Goal: Task Accomplishment & Management: Manage account settings

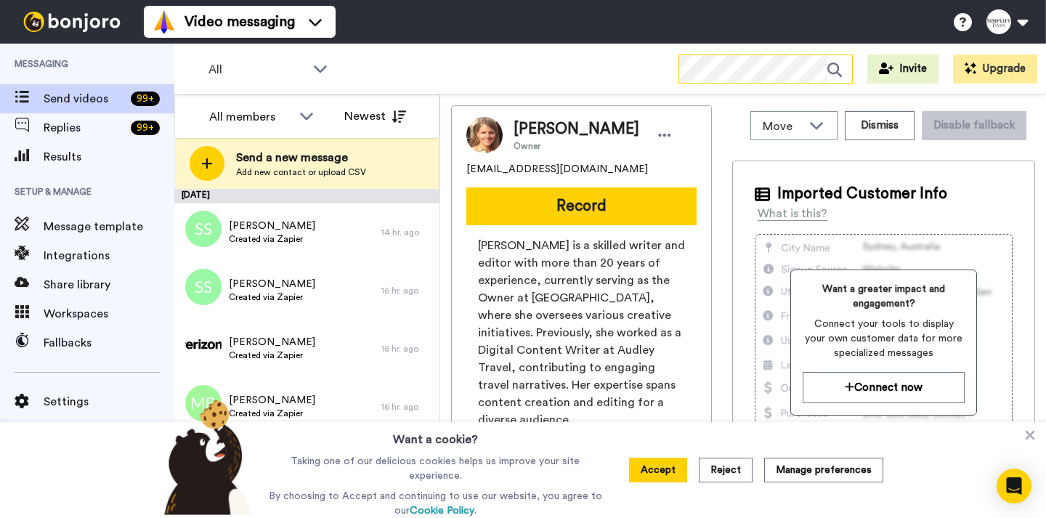
click at [837, 66] on icon at bounding box center [839, 69] width 25 height 29
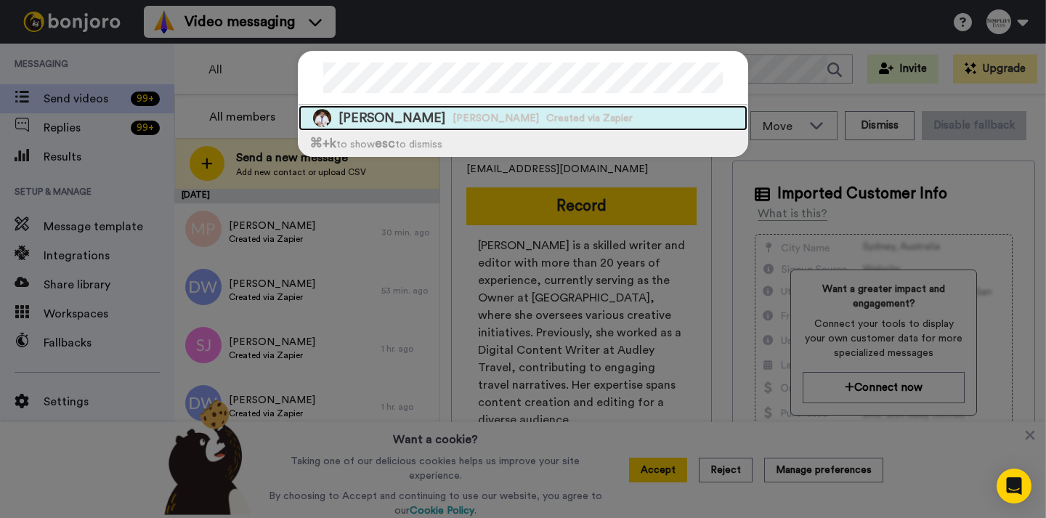
click at [475, 111] on span "[PERSON_NAME]" at bounding box center [495, 118] width 86 height 15
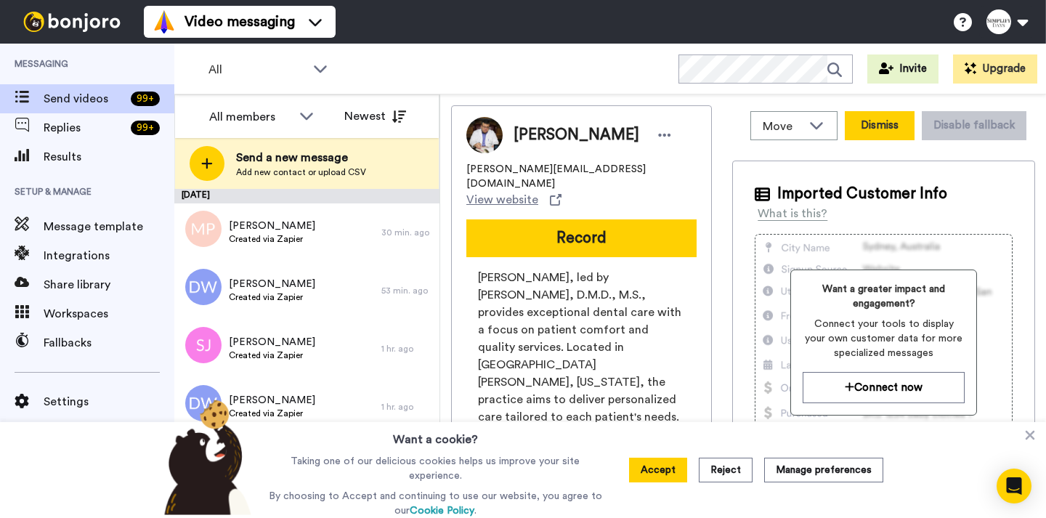
click at [881, 133] on button "Dismiss" at bounding box center [880, 125] width 70 height 29
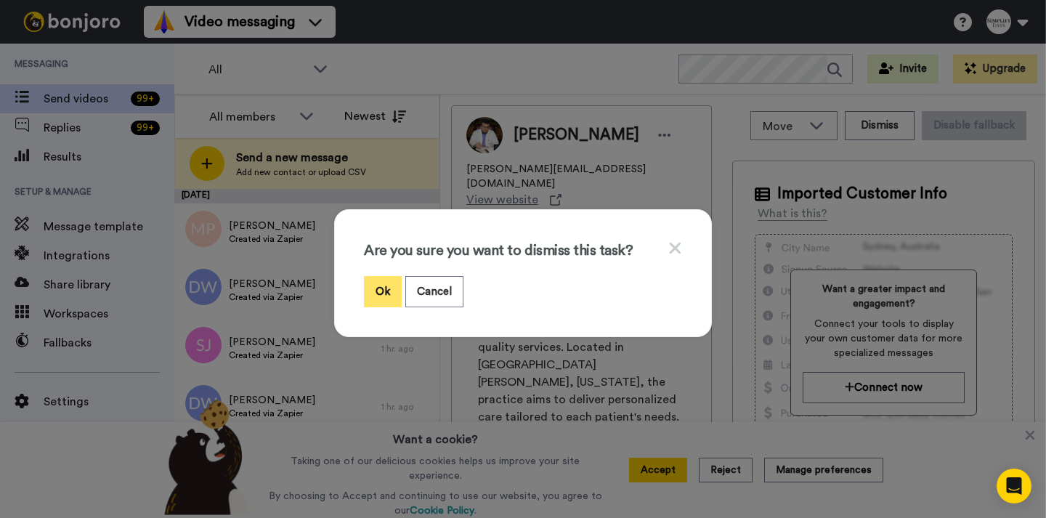
click at [370, 291] on button "Ok" at bounding box center [383, 291] width 38 height 31
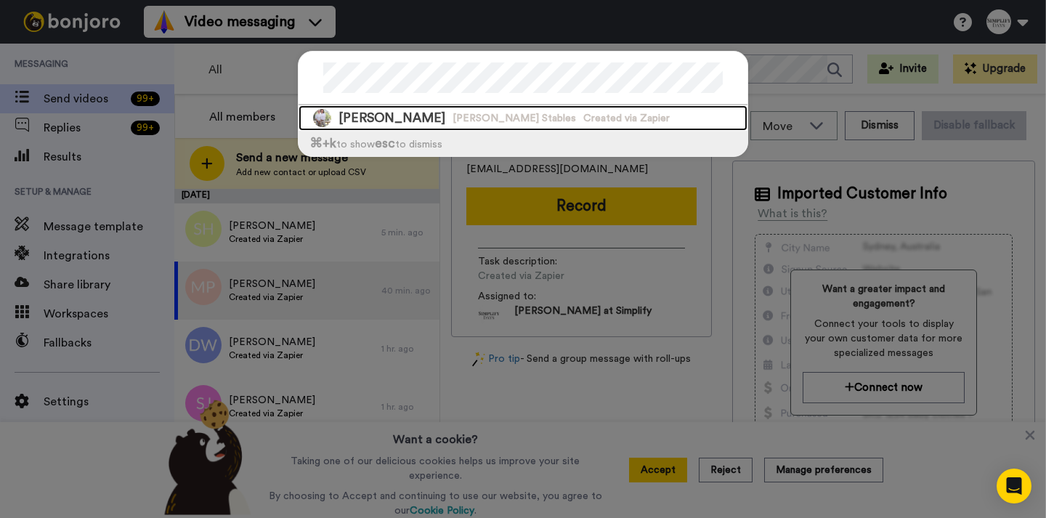
click at [583, 120] on span "Created via Zapier" at bounding box center [626, 118] width 86 height 15
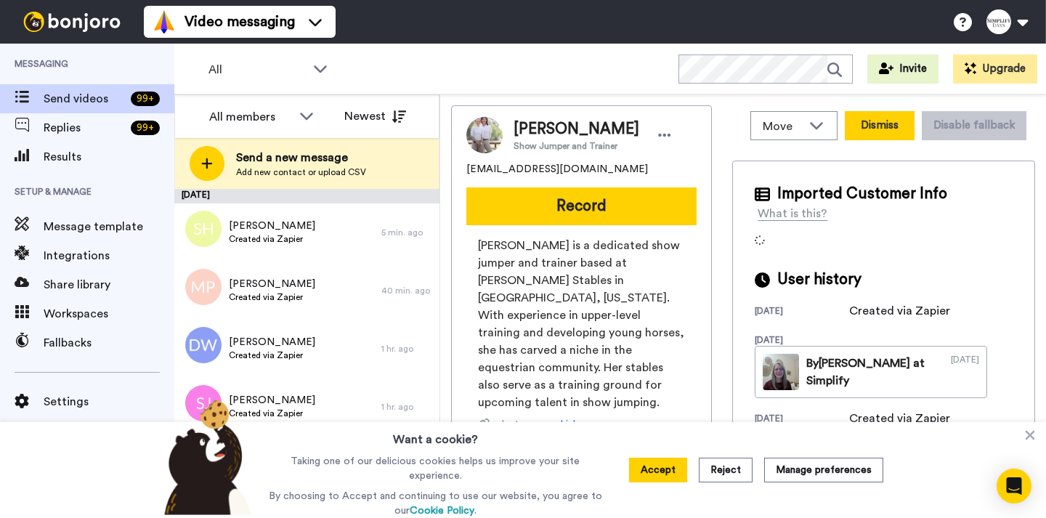
click at [857, 134] on button "Dismiss" at bounding box center [880, 125] width 70 height 29
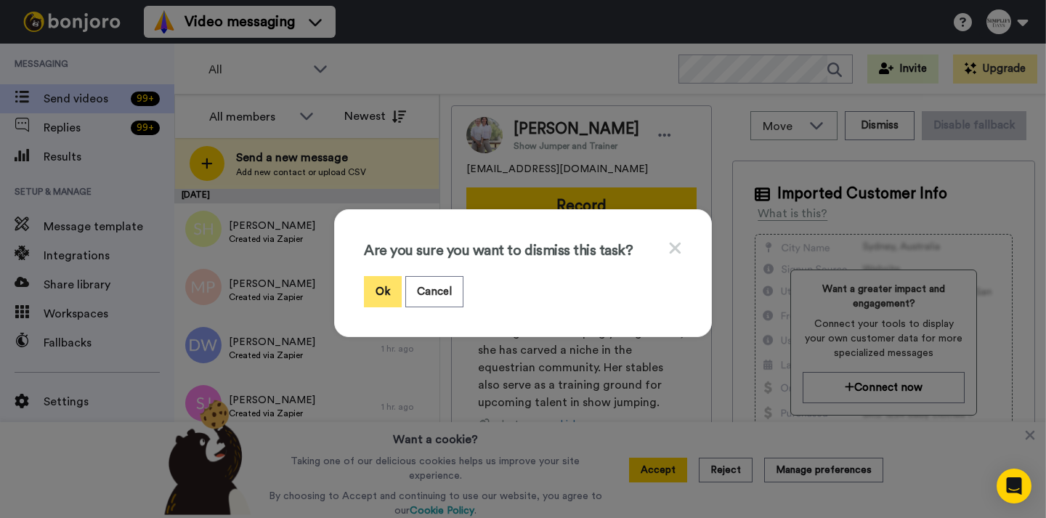
click at [375, 287] on button "Ok" at bounding box center [383, 291] width 38 height 31
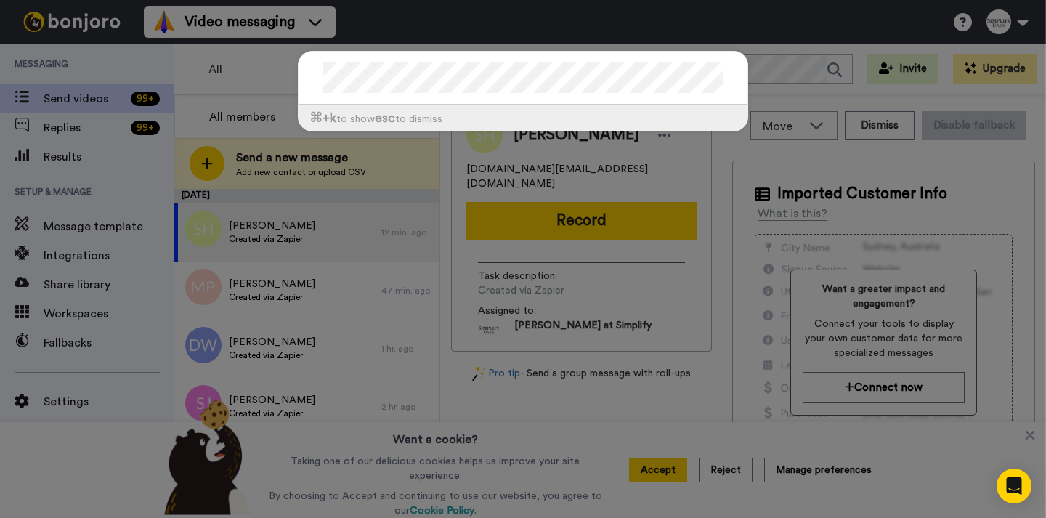
click at [445, 115] on div "⌘ +k to show esc to dismiss" at bounding box center [522, 117] width 449 height 25
click at [377, 33] on div "⌘ +k to show esc to dismiss" at bounding box center [523, 259] width 1046 height 518
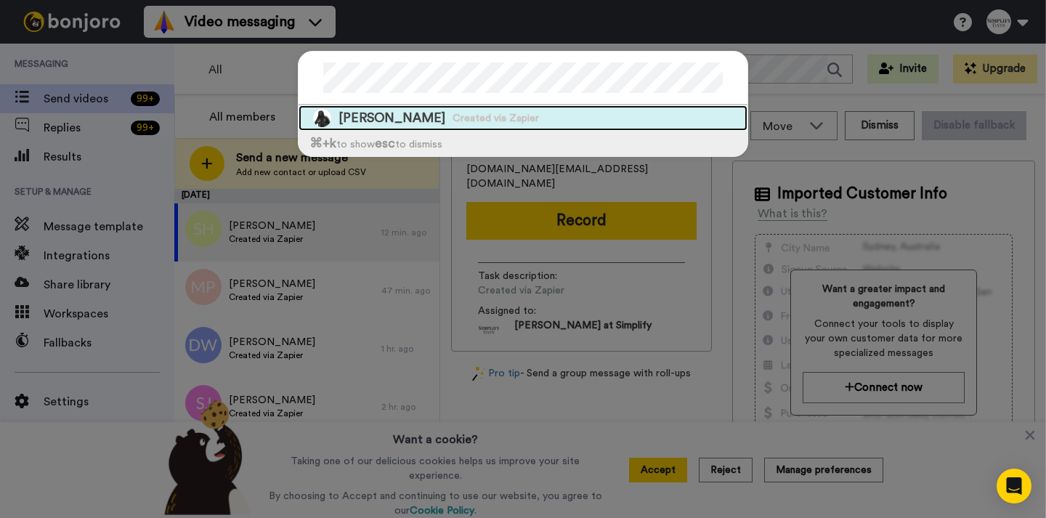
click at [452, 125] on span "Created via Zapier" at bounding box center [495, 118] width 86 height 15
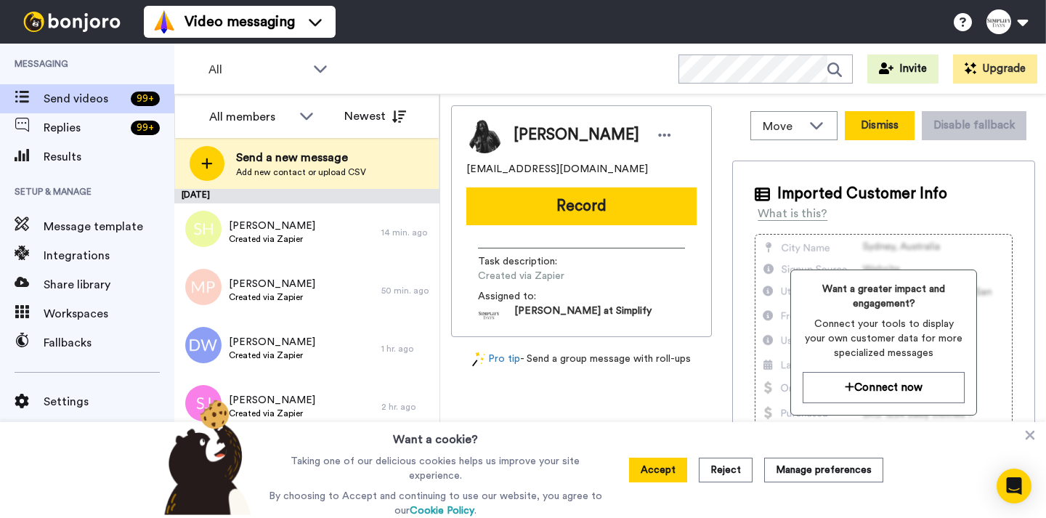
click at [884, 124] on button "Dismiss" at bounding box center [880, 125] width 70 height 29
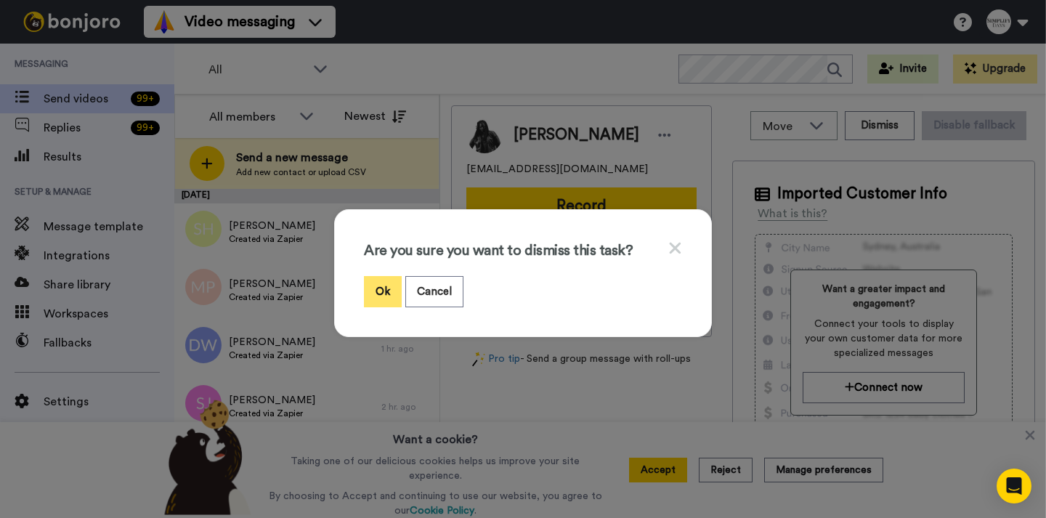
click at [383, 287] on button "Ok" at bounding box center [383, 291] width 38 height 31
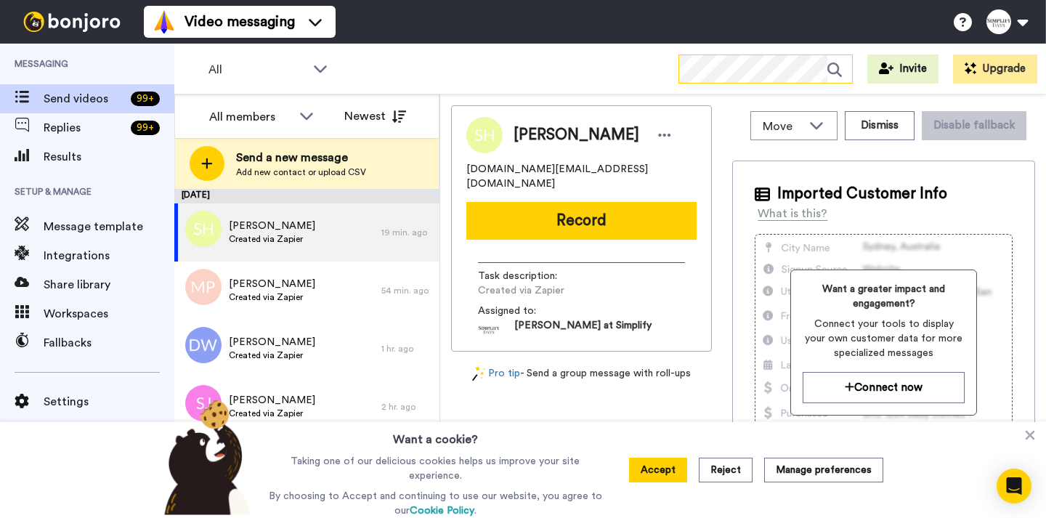
click at [838, 66] on div at bounding box center [765, 68] width 174 height 29
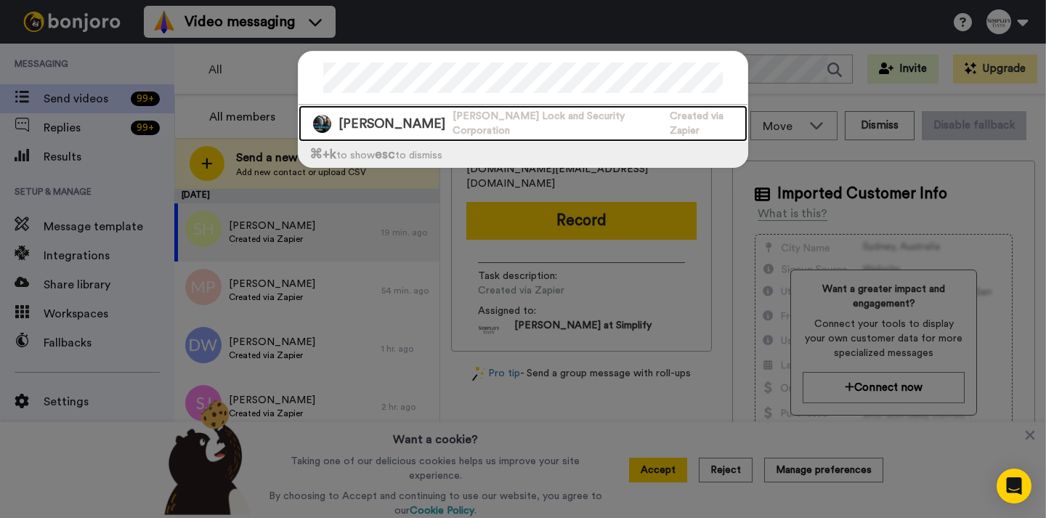
click at [508, 117] on span "[PERSON_NAME] Lock and Security Corporation" at bounding box center [557, 123] width 210 height 29
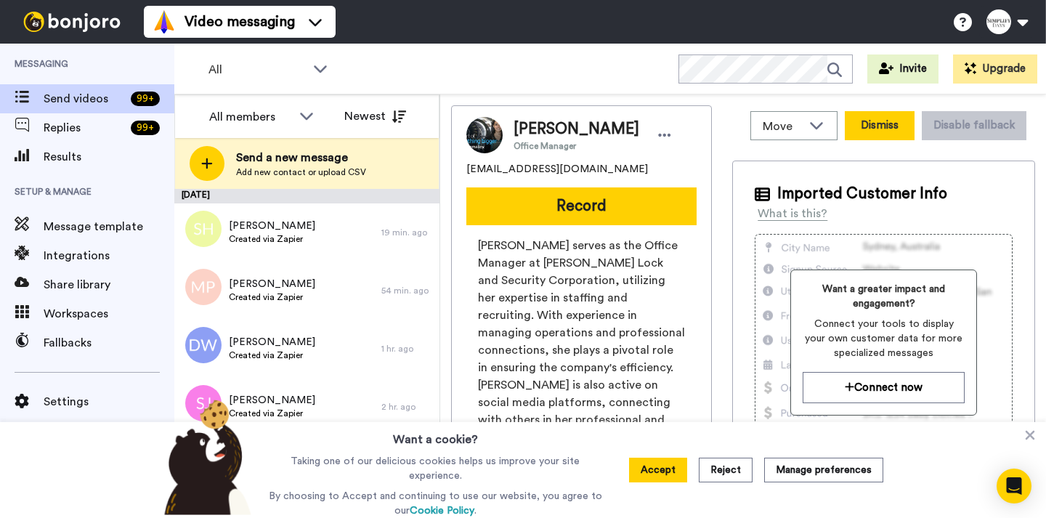
click at [852, 134] on button "Dismiss" at bounding box center [880, 125] width 70 height 29
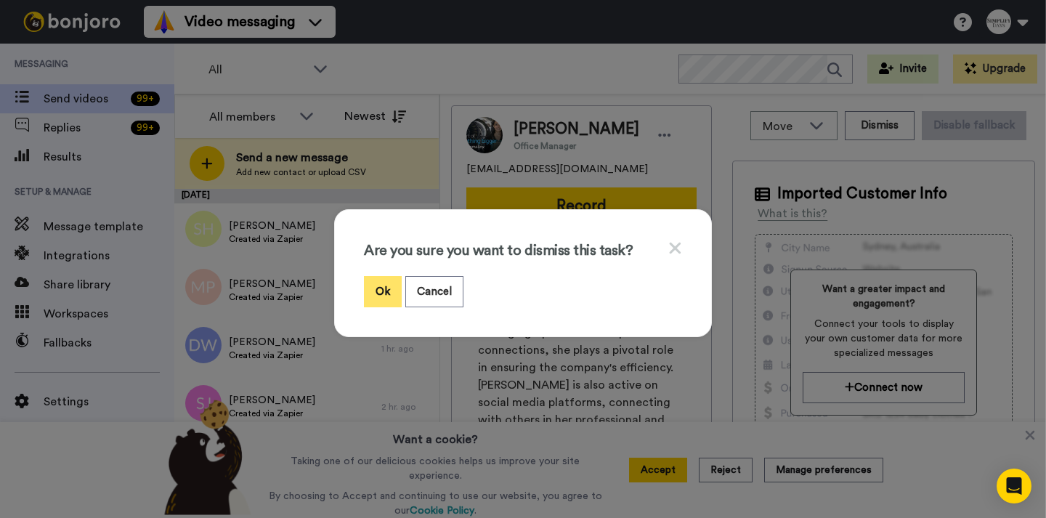
click at [386, 291] on button "Ok" at bounding box center [383, 291] width 38 height 31
